Goal: Task Accomplishment & Management: Use online tool/utility

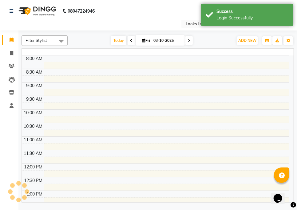
select select "en"
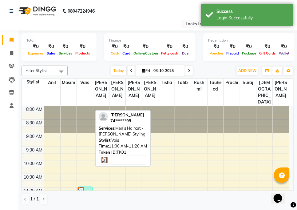
click at [85, 187] on div at bounding box center [85, 190] width 14 height 6
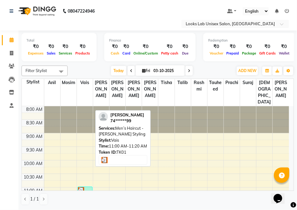
click at [88, 187] on div at bounding box center [85, 190] width 14 height 6
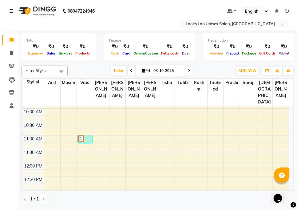
scroll to position [60, 0]
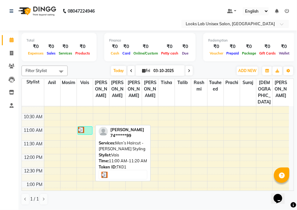
click at [86, 127] on div at bounding box center [85, 130] width 14 height 6
click at [88, 127] on div at bounding box center [85, 130] width 14 height 6
click at [82, 127] on img at bounding box center [81, 130] width 6 height 6
click at [90, 127] on div at bounding box center [85, 130] width 14 height 6
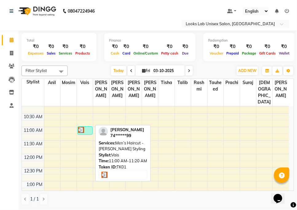
click at [90, 127] on div at bounding box center [85, 130] width 14 height 6
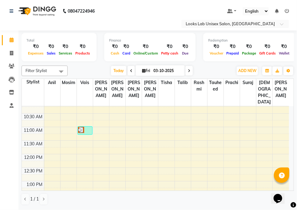
click at [90, 66] on div "[DATE] [DATE]" at bounding box center [152, 70] width 162 height 9
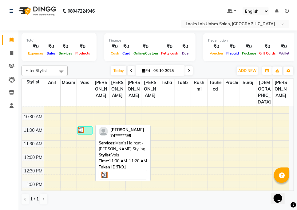
click at [86, 127] on div at bounding box center [85, 130] width 14 height 6
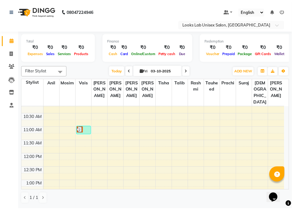
scroll to position [257, 0]
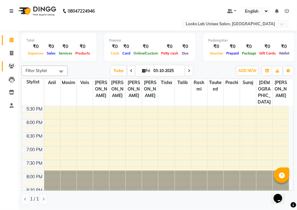
click at [11, 61] on link "Clients" at bounding box center [9, 66] width 15 height 10
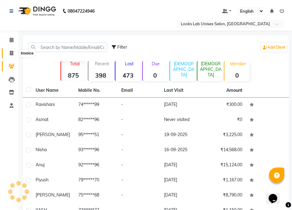
click at [11, 54] on icon at bounding box center [11, 53] width 3 height 5
select select "9115"
select select "service"
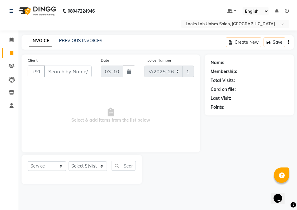
click at [54, 75] on input "Client" at bounding box center [67, 71] width 47 height 12
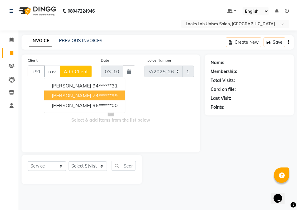
click at [93, 97] on ngb-highlight "74******99" at bounding box center [105, 95] width 25 height 6
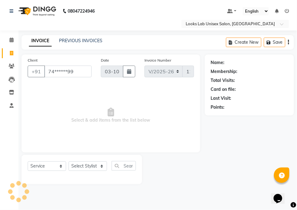
type input "74******99"
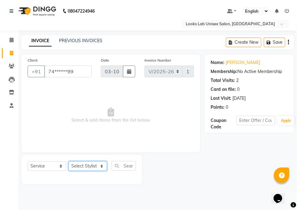
click at [72, 167] on select "Select Stylist [PERSON_NAME] [PERSON_NAME] [PERSON_NAME] [PERSON_NAME] Rashmi […" at bounding box center [88, 166] width 38 height 10
select select "93211"
click at [69, 161] on select "Select Stylist [PERSON_NAME] [PERSON_NAME] [PERSON_NAME] [PERSON_NAME] Rashmi […" at bounding box center [88, 166] width 38 height 10
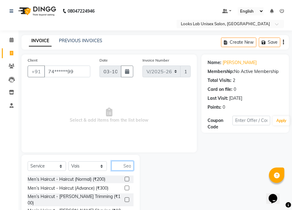
click at [122, 166] on input "text" at bounding box center [123, 166] width 22 height 10
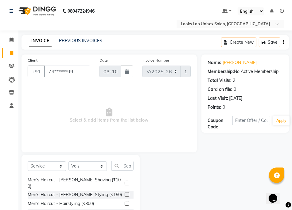
click at [125, 192] on label at bounding box center [127, 194] width 5 height 5
click at [125, 192] on input "checkbox" at bounding box center [127, 194] width 4 height 4
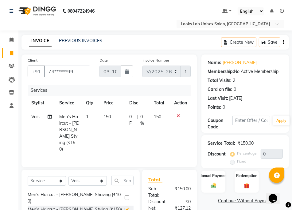
checkbox input "false"
click at [120, 176] on input "text" at bounding box center [123, 181] width 22 height 10
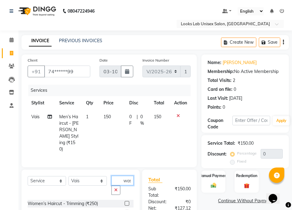
scroll to position [0, 1]
type input "was"
click at [125, 201] on label at bounding box center [127, 203] width 5 height 5
click at [125, 201] on input "checkbox" at bounding box center [127, 203] width 4 height 4
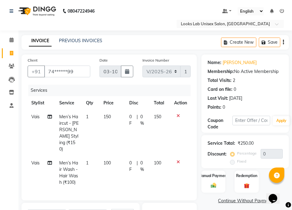
checkbox input "false"
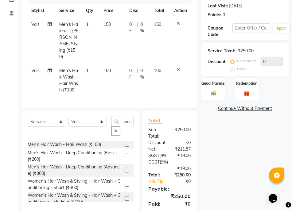
scroll to position [62, 0]
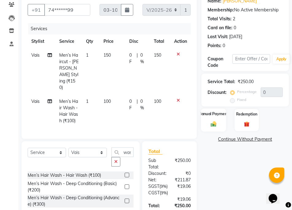
click at [217, 117] on div "Manual Payment" at bounding box center [213, 119] width 25 height 23
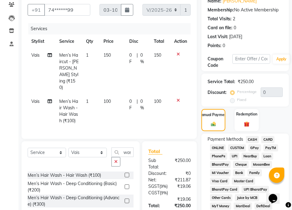
click at [258, 148] on span "GPay" at bounding box center [255, 147] width 13 height 7
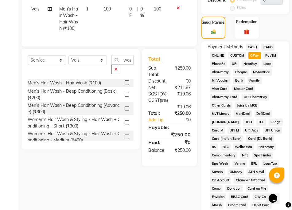
scroll to position [431, 0]
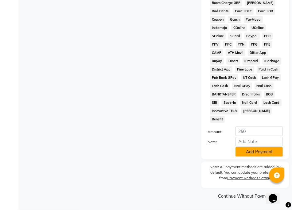
click at [260, 154] on button "Add Payment" at bounding box center [259, 152] width 47 height 10
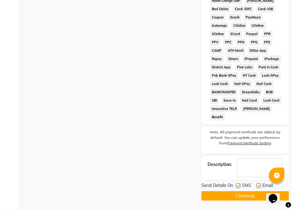
scroll to position [432, 0]
click at [259, 185] on label at bounding box center [259, 185] width 5 height 5
click at [259, 185] on input "checkbox" at bounding box center [259, 186] width 4 height 4
checkbox input "false"
click at [237, 183] on label at bounding box center [238, 185] width 5 height 5
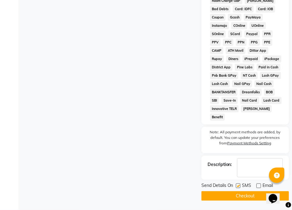
click at [237, 184] on input "checkbox" at bounding box center [238, 186] width 4 height 4
click at [240, 185] on label at bounding box center [238, 185] width 5 height 5
click at [240, 185] on input "checkbox" at bounding box center [238, 186] width 4 height 4
checkbox input "true"
click at [259, 186] on label at bounding box center [259, 185] width 5 height 5
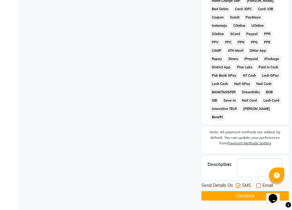
click at [259, 186] on input "checkbox" at bounding box center [259, 186] width 4 height 4
checkbox input "true"
